Goal: Task Accomplishment & Management: Complete application form

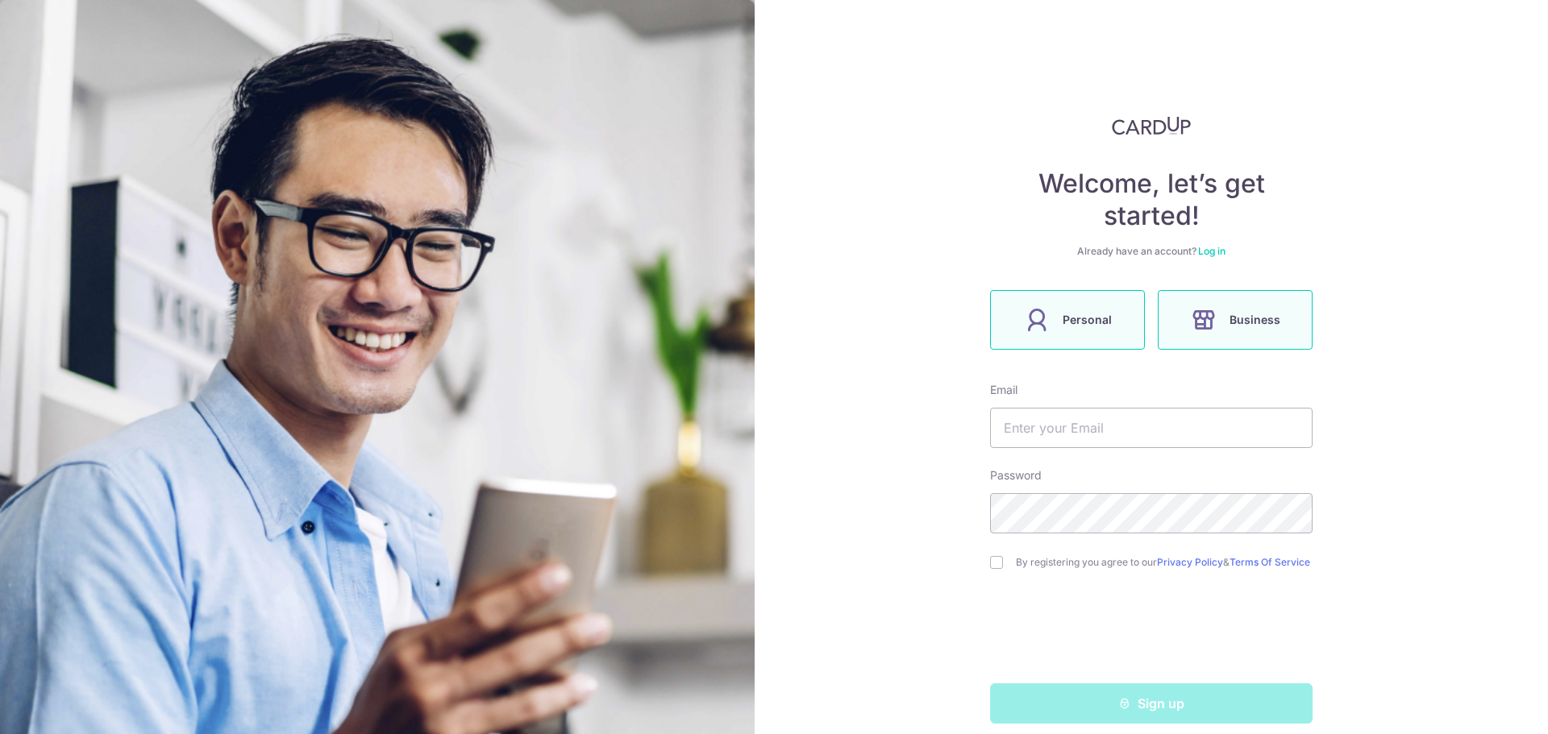
click at [1079, 338] on label "Personal" at bounding box center [1067, 320] width 155 height 60
click at [1158, 432] on input "text" at bounding box center [1151, 428] width 322 height 40
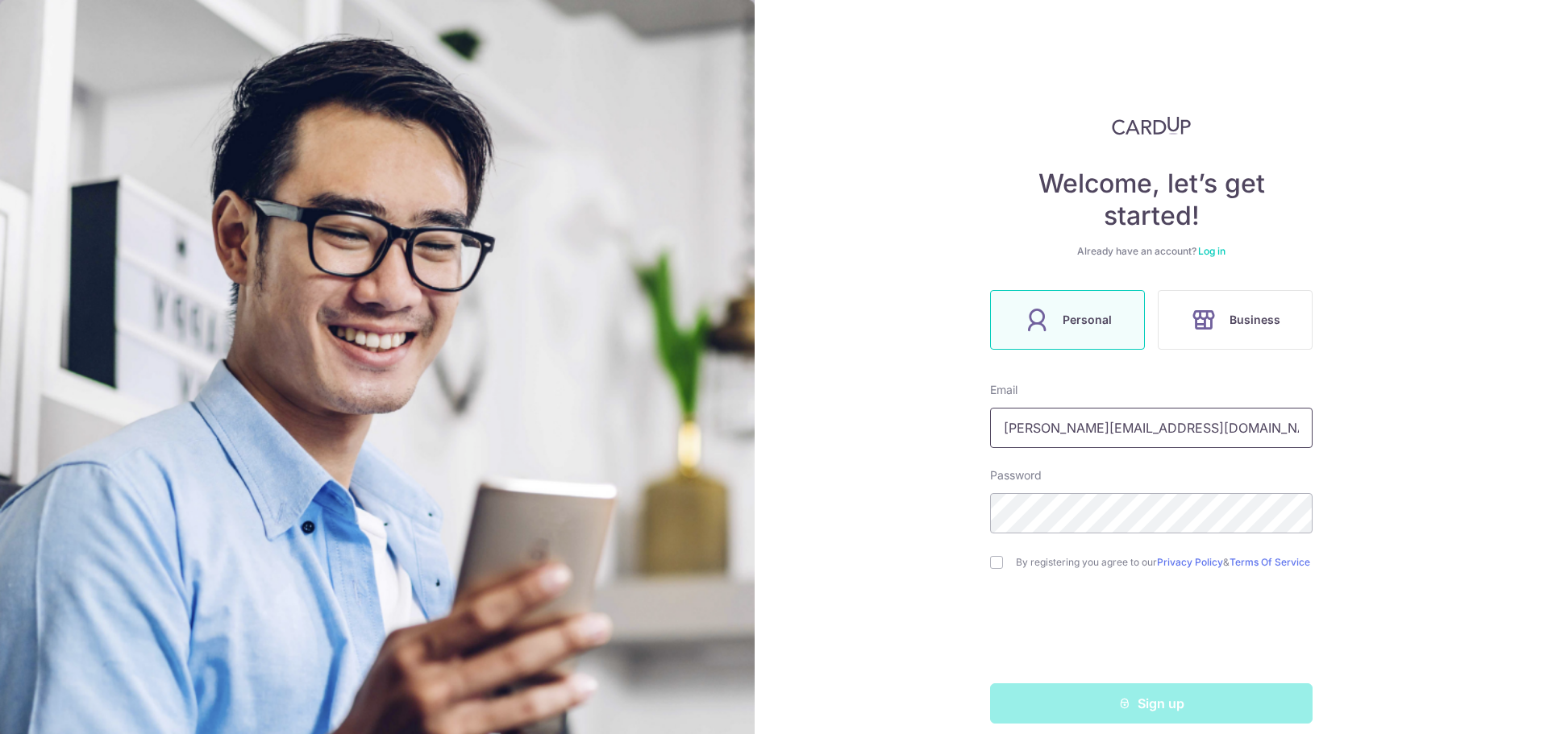
type input "[PERSON_NAME][EMAIL_ADDRESS][DOMAIN_NAME]"
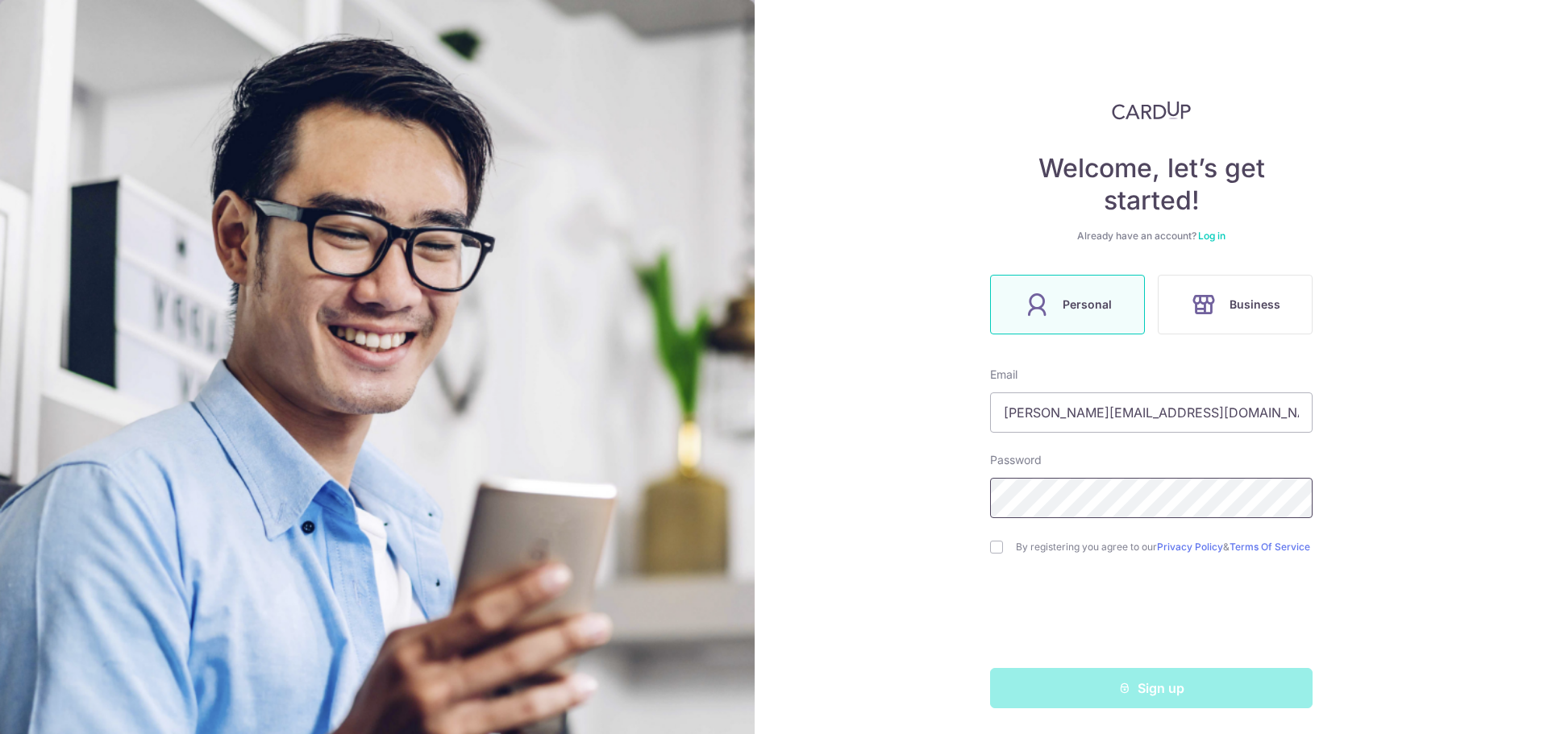
scroll to position [22, 0]
click at [995, 549] on input "checkbox" at bounding box center [996, 547] width 13 height 13
checkbox input "true"
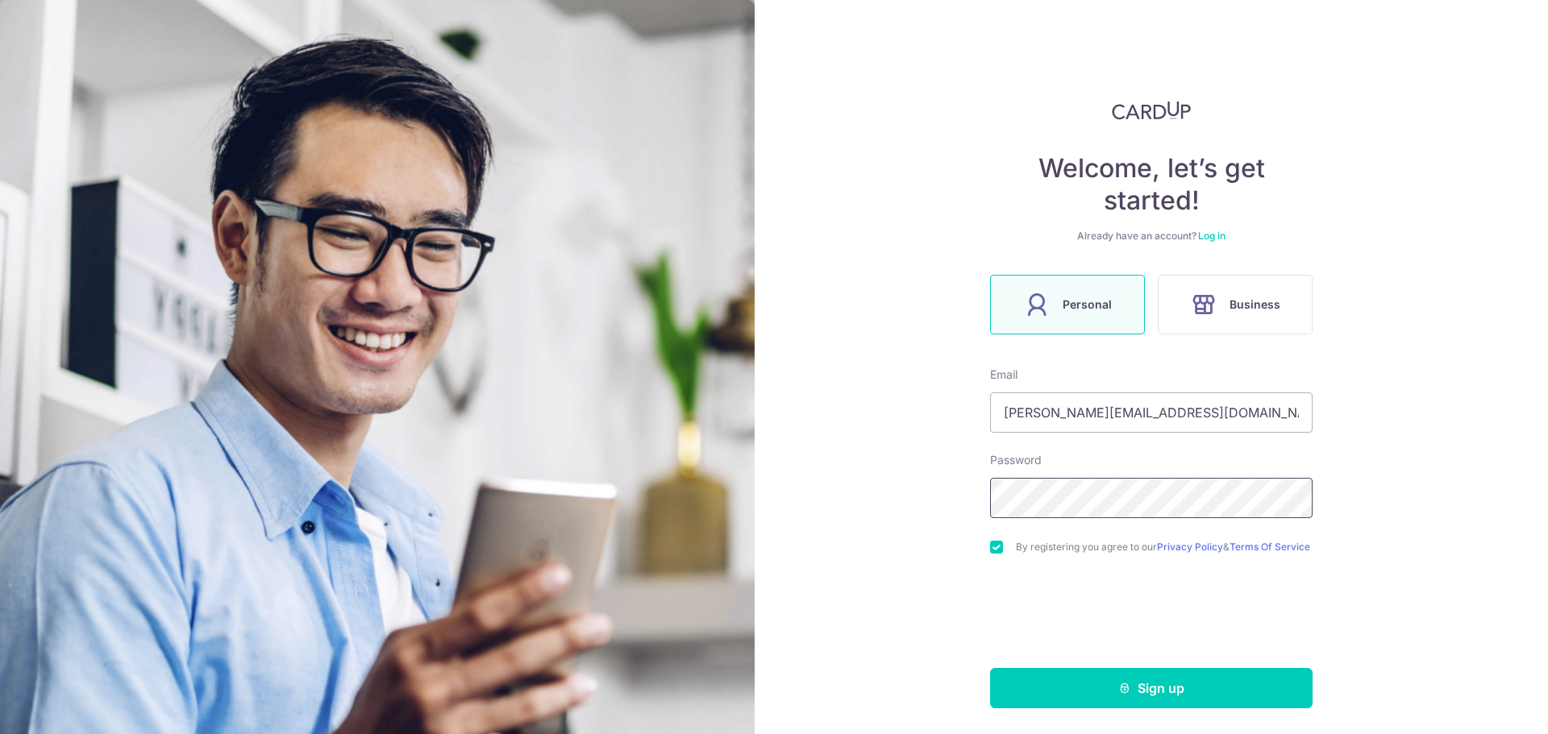
click at [806, 508] on div "Welcome, let’s get started! Already have an account? Log in Personal Business E…" at bounding box center [1151, 367] width 793 height 734
click at [1222, 683] on button "Sign up" at bounding box center [1151, 688] width 322 height 40
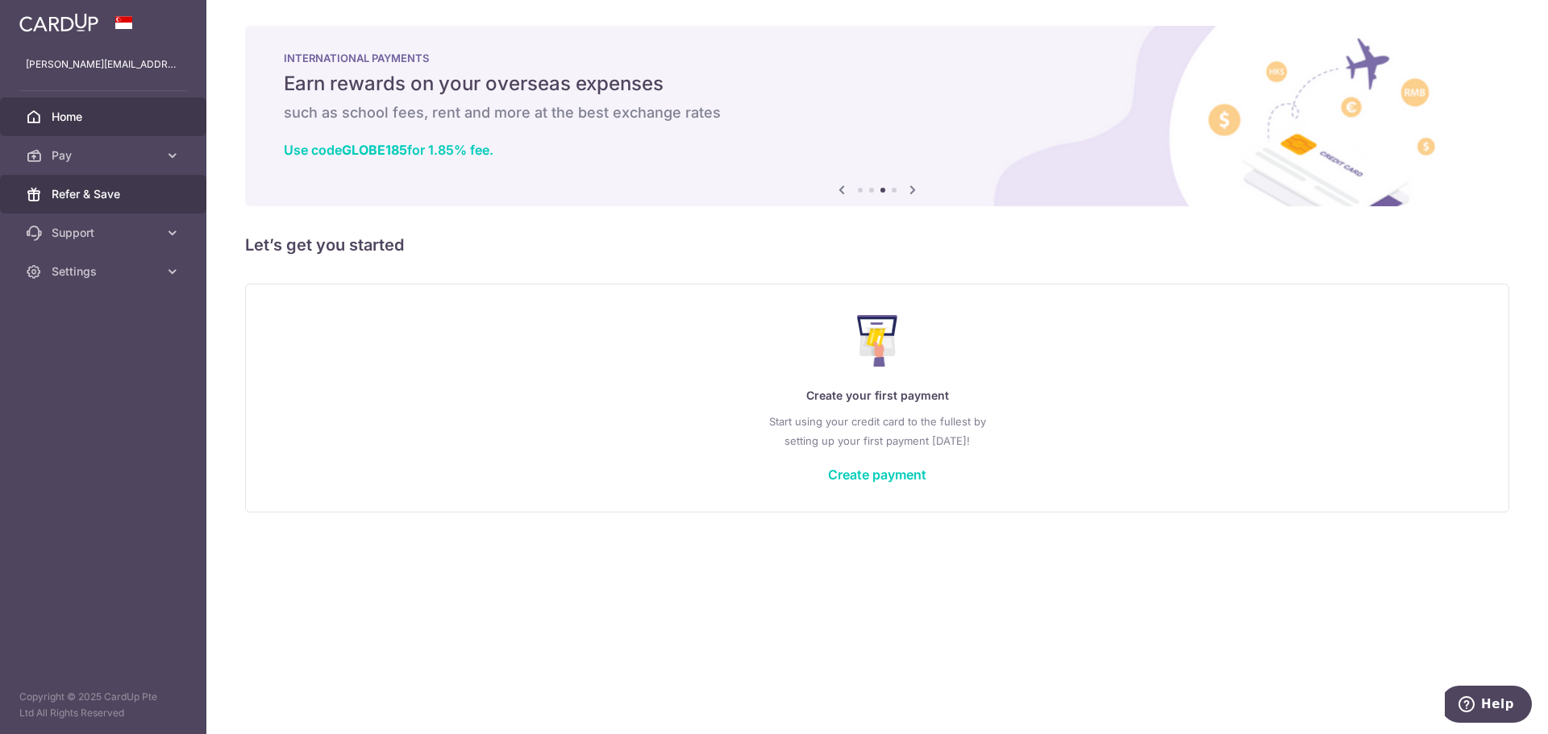
click at [94, 198] on span "Refer & Save" at bounding box center [105, 194] width 106 height 16
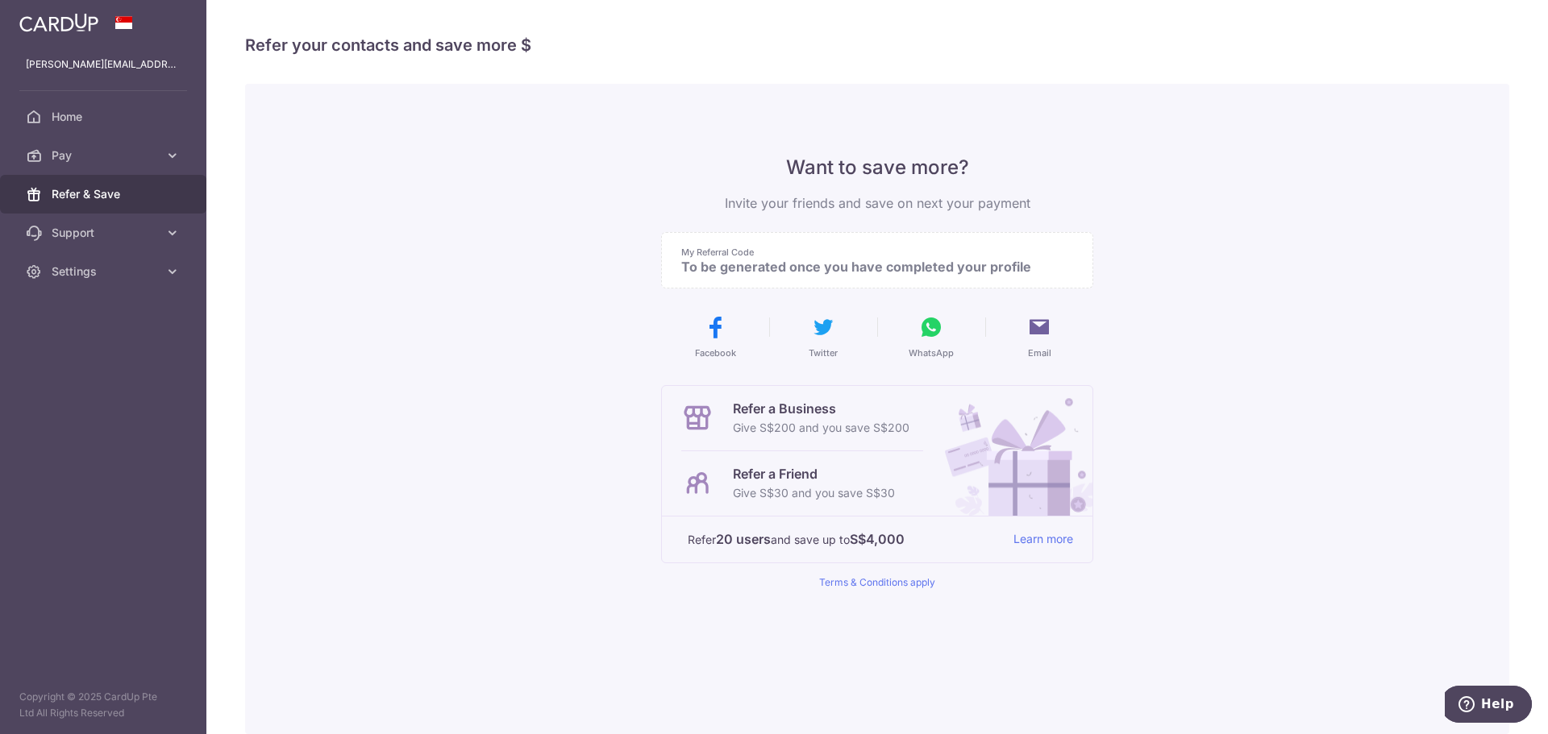
click at [515, 379] on div "Want to save more? Invite your friends and save on next your payment My Referra…" at bounding box center [877, 409] width 1264 height 651
click at [119, 121] on span "Home" at bounding box center [105, 117] width 106 height 16
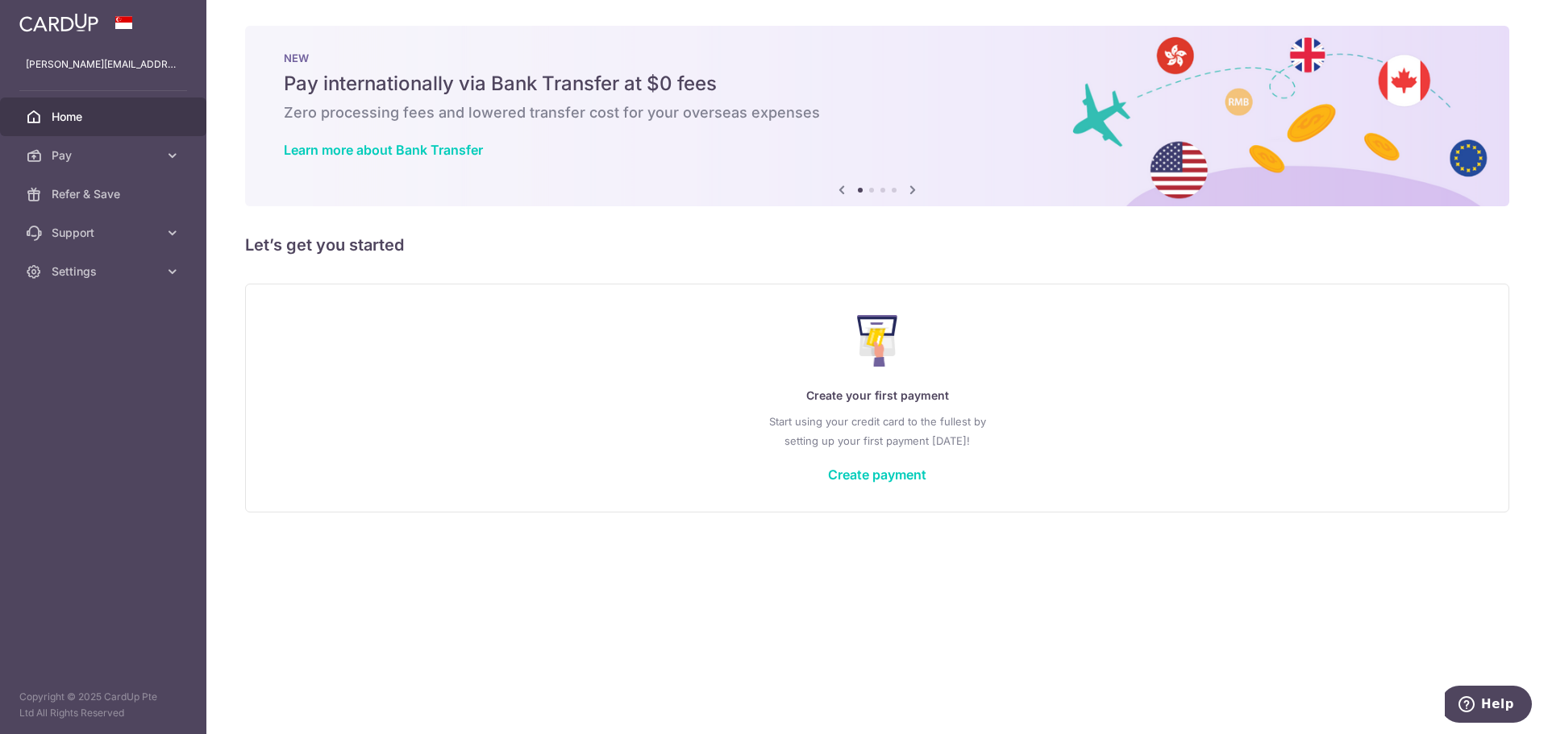
click at [119, 274] on span "Settings" at bounding box center [105, 272] width 106 height 16
click at [116, 305] on span "Account" at bounding box center [105, 310] width 106 height 16
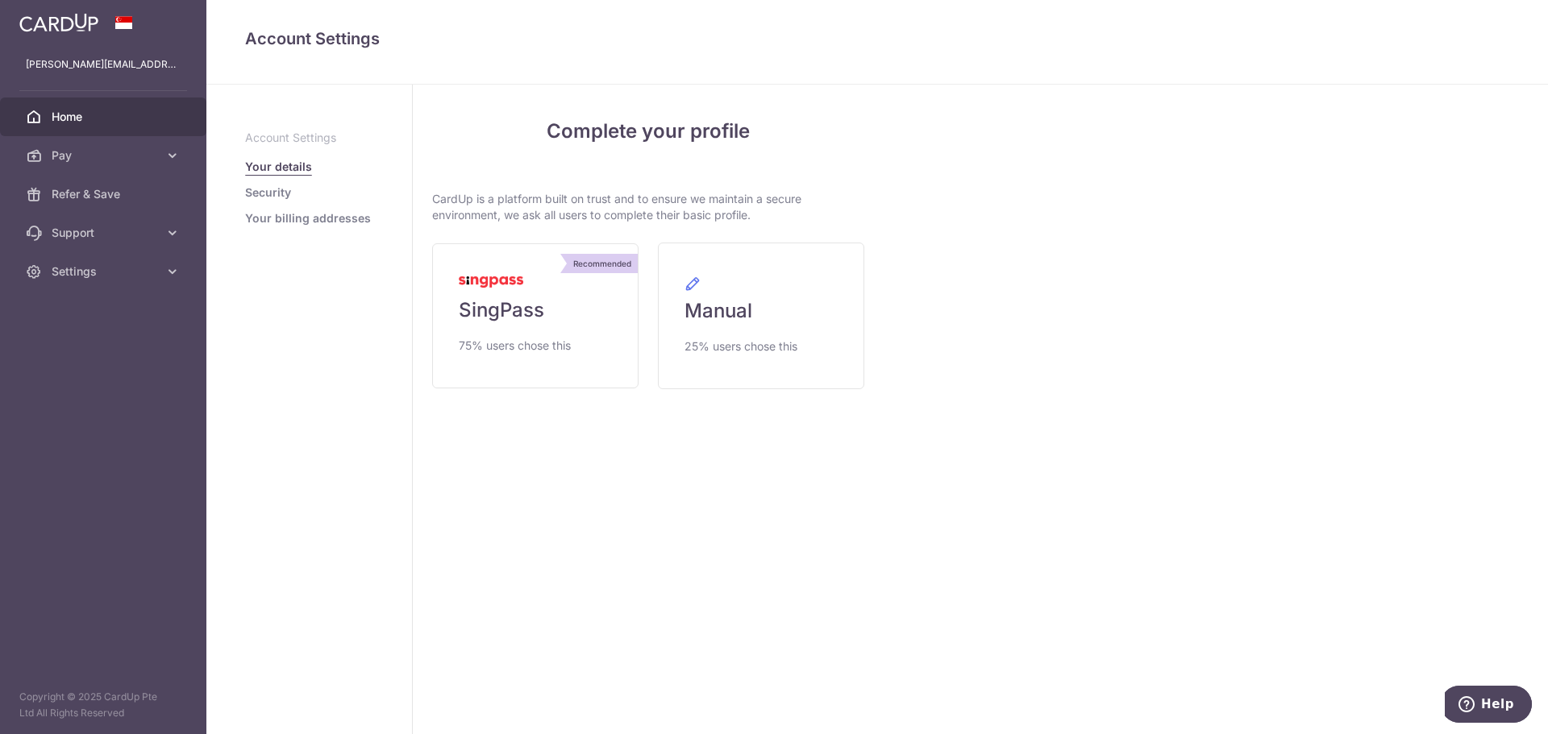
click at [101, 116] on span "Home" at bounding box center [105, 117] width 106 height 16
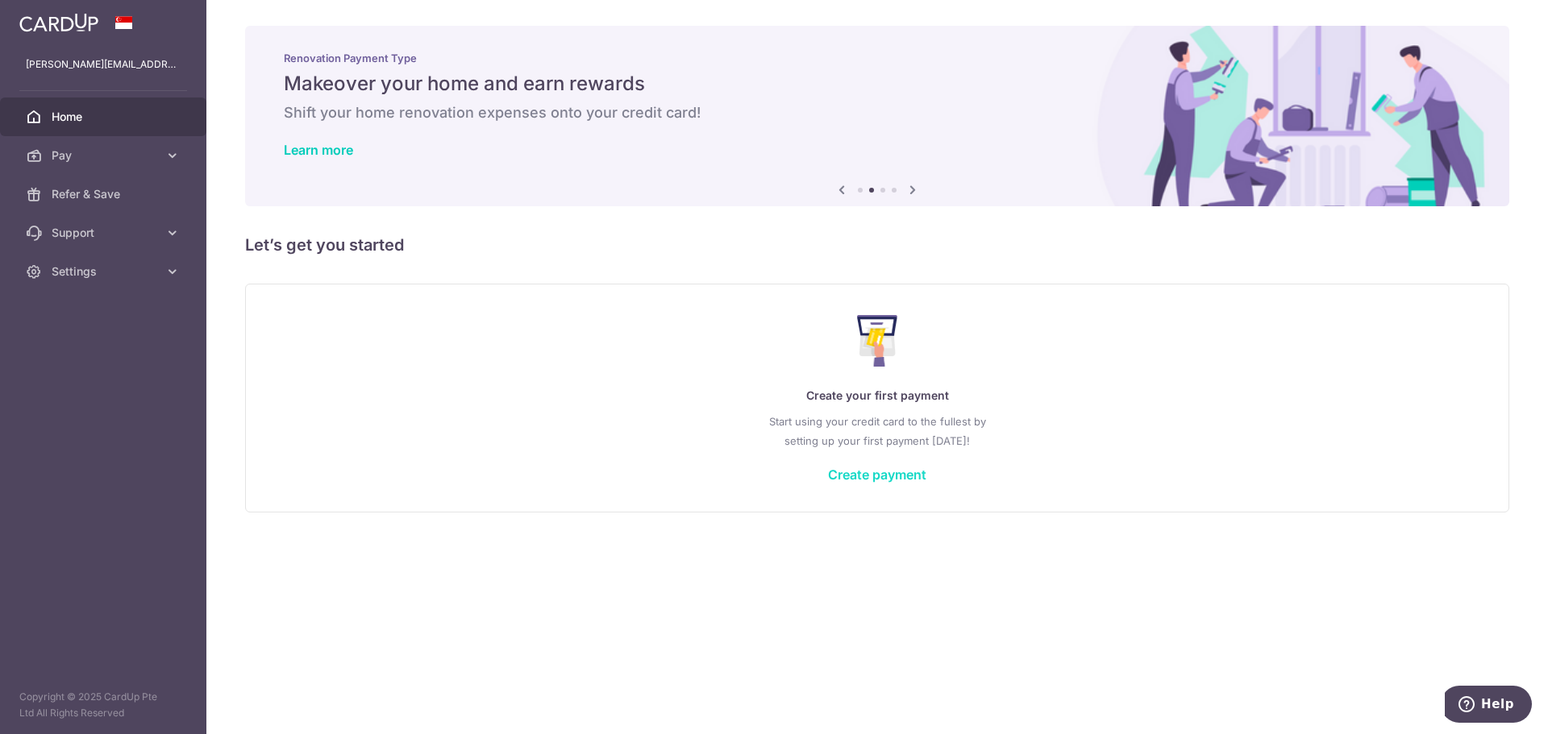
click at [895, 477] on link "Create payment" at bounding box center [877, 475] width 98 height 16
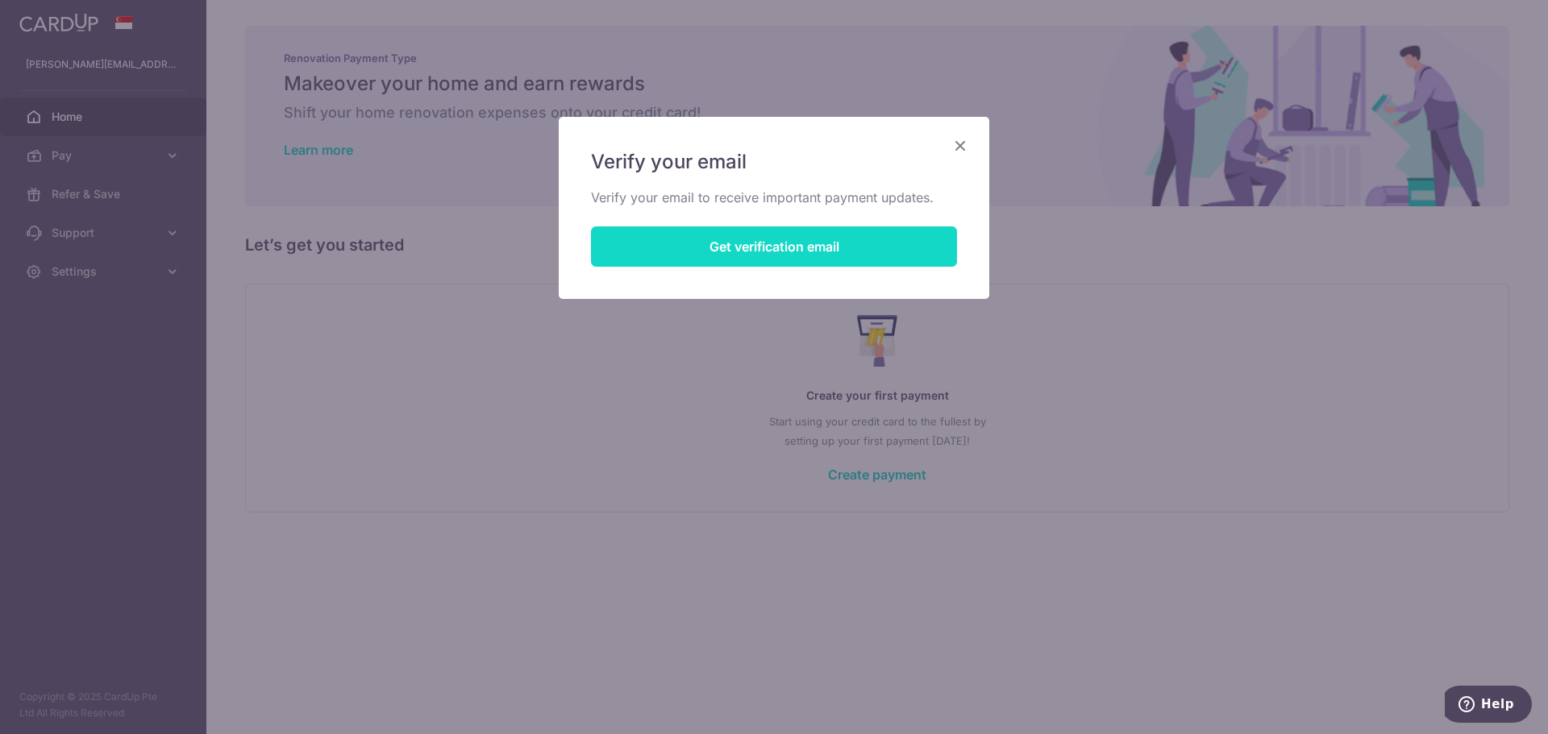
click at [727, 244] on button "Get verification email" at bounding box center [774, 247] width 366 height 40
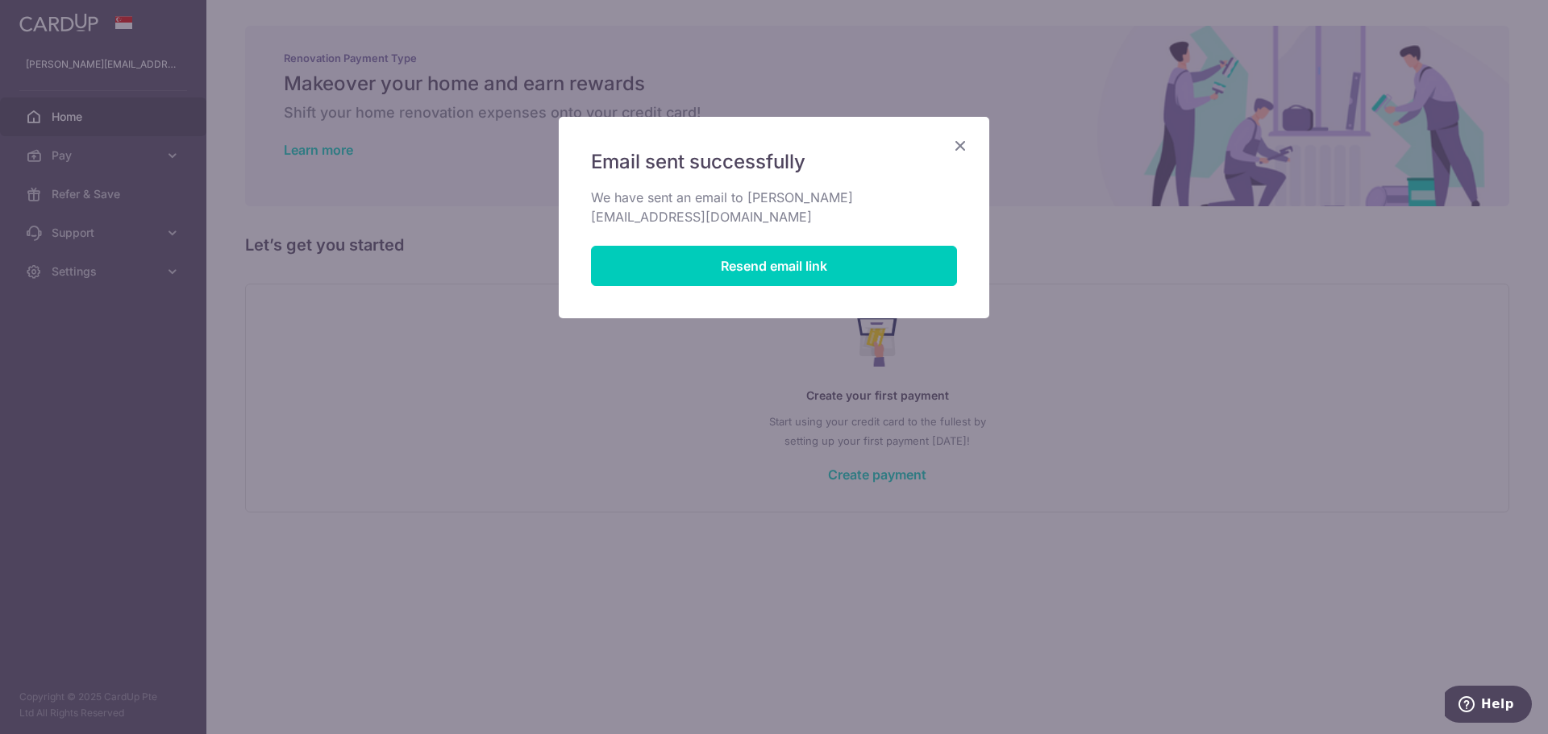
click at [958, 148] on icon "Close" at bounding box center [960, 145] width 19 height 20
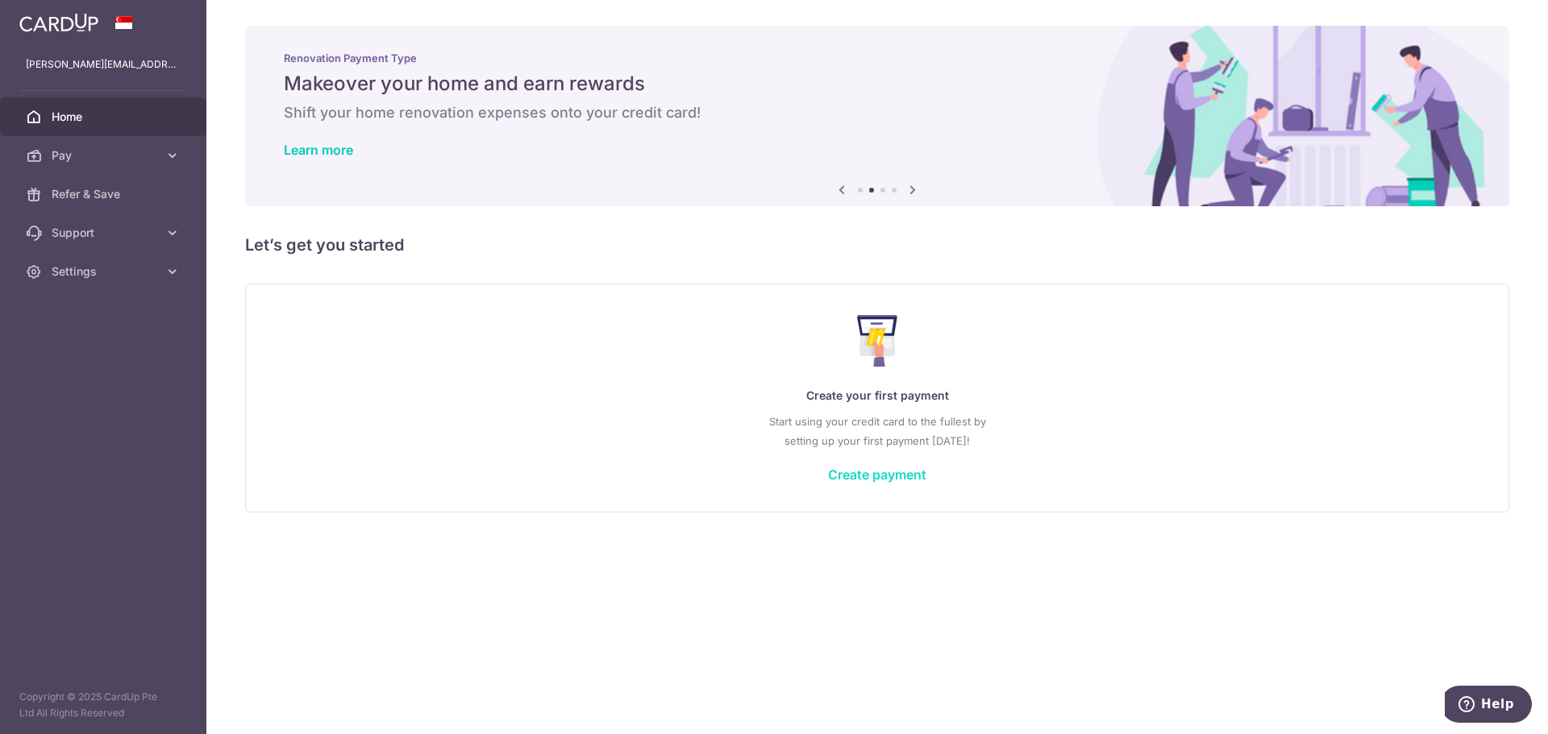
click at [916, 480] on link "Create payment" at bounding box center [877, 475] width 98 height 16
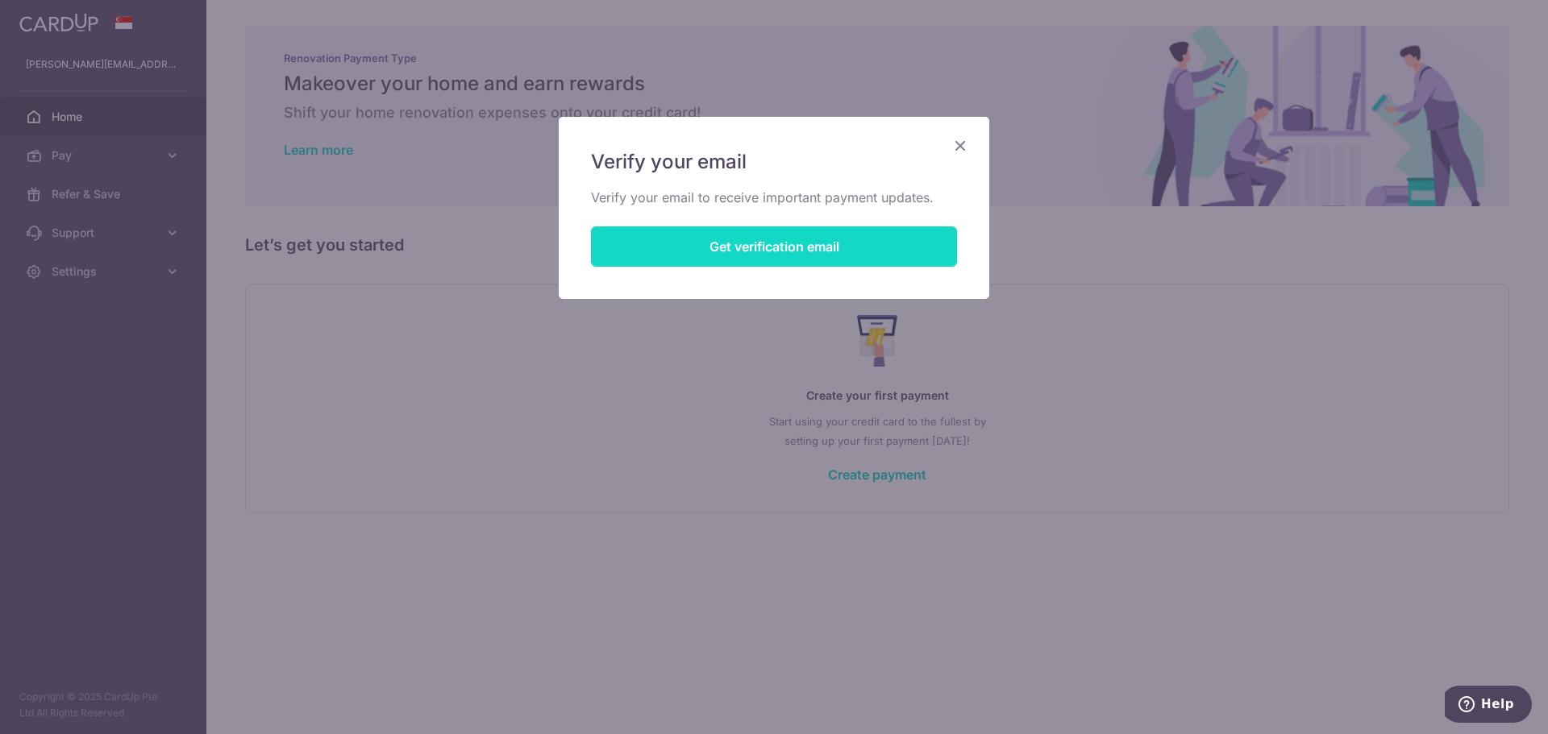
click at [887, 252] on button "Get verification email" at bounding box center [774, 247] width 366 height 40
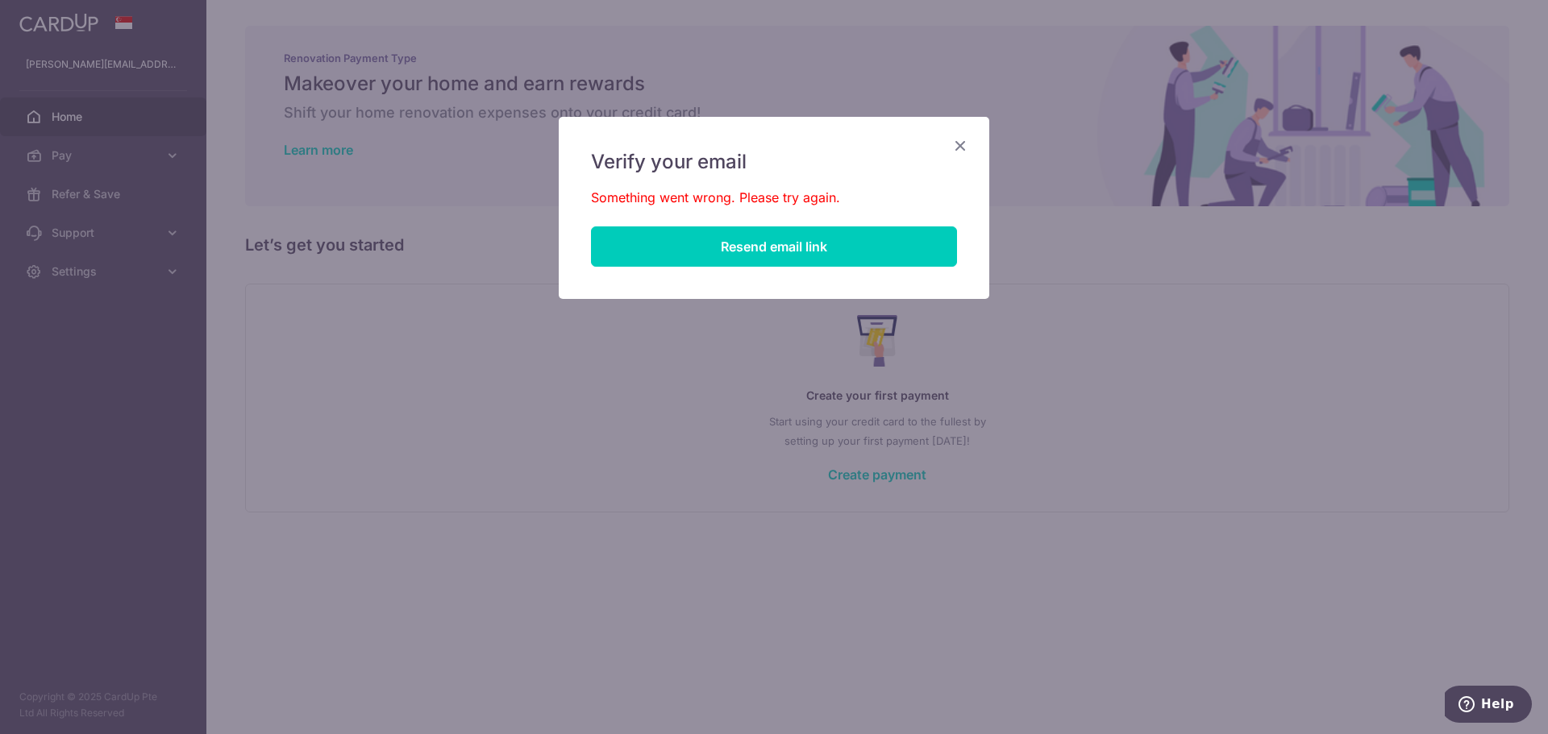
click at [969, 140] on icon "Close" at bounding box center [960, 145] width 19 height 20
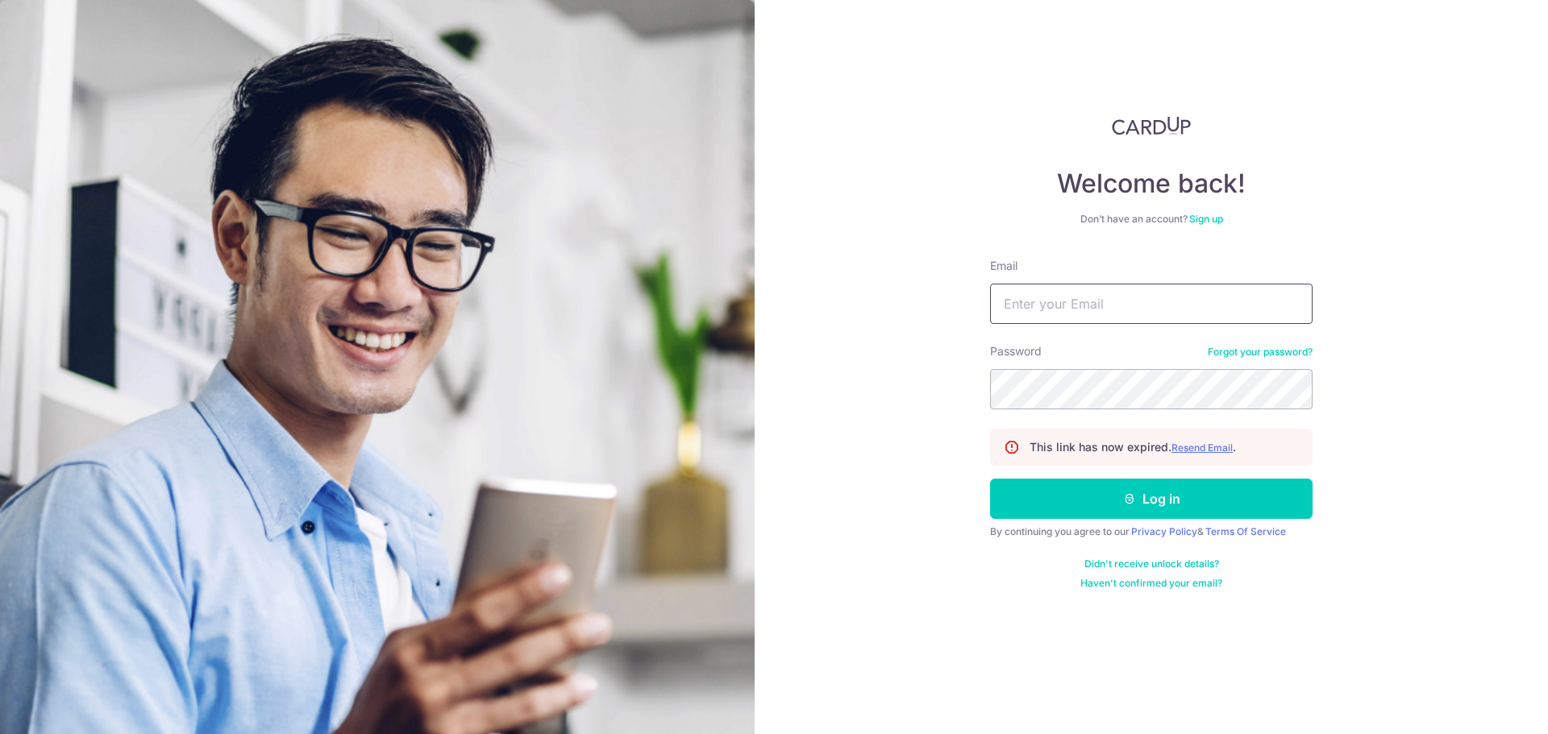
click at [1092, 309] on input "Email" at bounding box center [1151, 304] width 322 height 40
click at [1225, 449] on u "Resend Email" at bounding box center [1201, 448] width 61 height 12
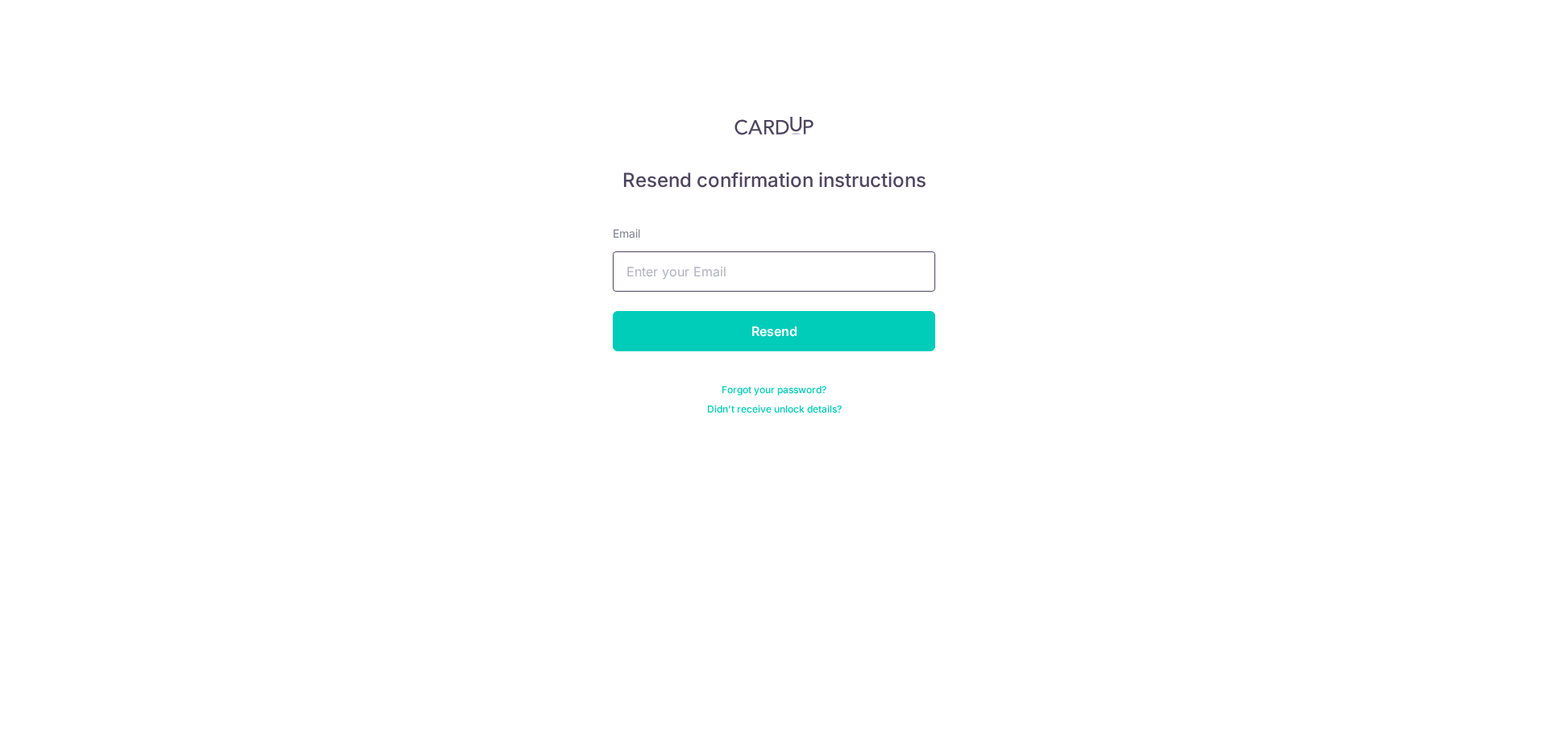
click at [898, 279] on input "text" at bounding box center [774, 272] width 322 height 40
type input "[PERSON_NAME][EMAIL_ADDRESS][DOMAIN_NAME]"
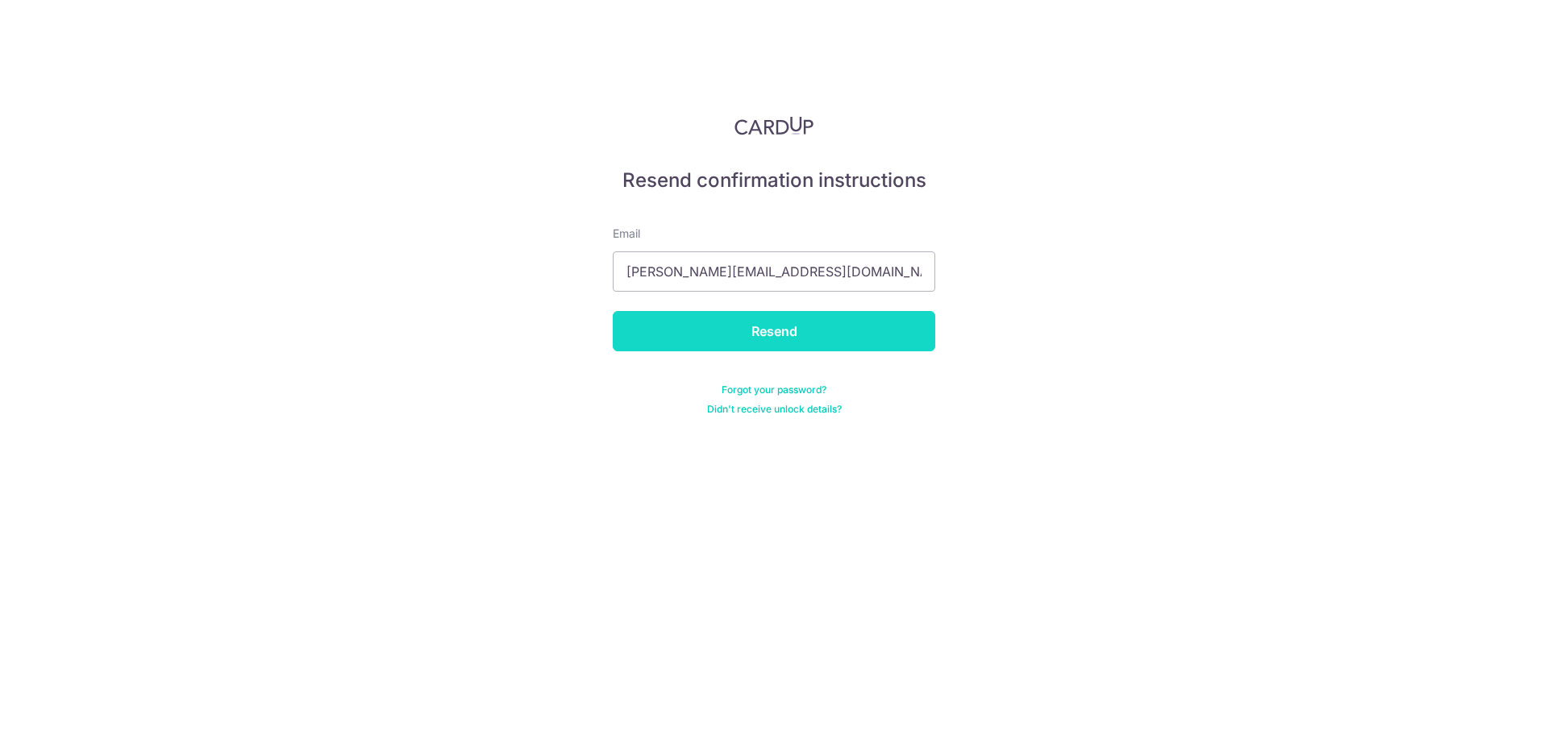
click at [801, 339] on input "Resend" at bounding box center [774, 331] width 322 height 40
